Goal: Task Accomplishment & Management: Manage account settings

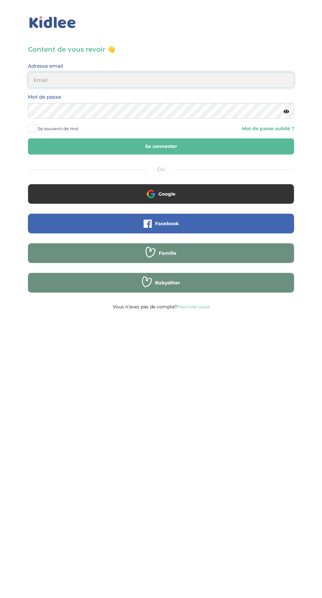
click at [143, 80] on input "email" at bounding box center [161, 80] width 266 height 16
type input "[EMAIL_ADDRESS][DOMAIN_NAME]"
click at [28, 138] on button "Se connecter" at bounding box center [161, 146] width 266 height 16
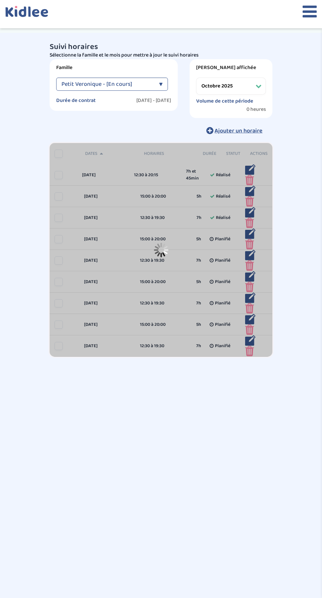
select select "octobre 2025"
